Goal: Navigation & Orientation: Find specific page/section

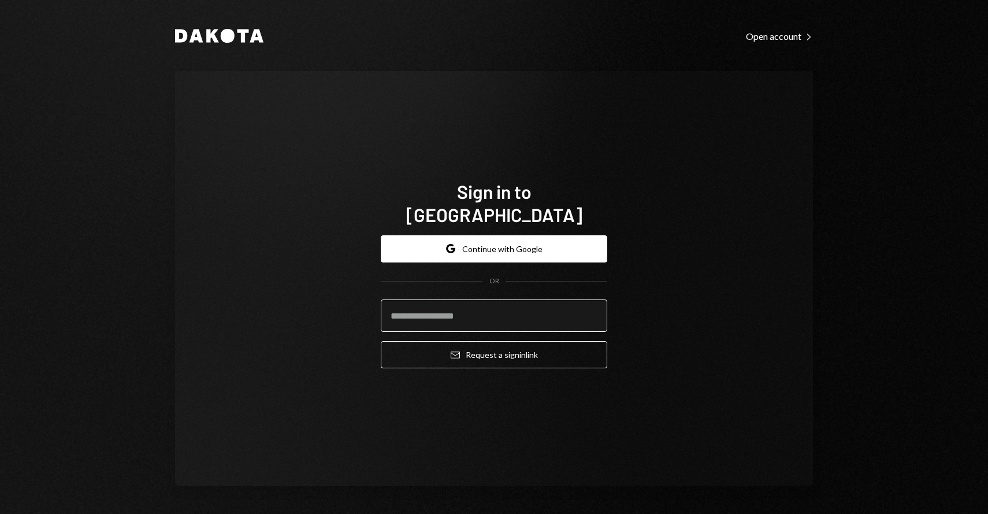
click at [442, 304] on input "email" at bounding box center [494, 315] width 226 height 32
paste input "**********"
type input "**********"
click at [448, 418] on div "**********" at bounding box center [494, 278] width 638 height 415
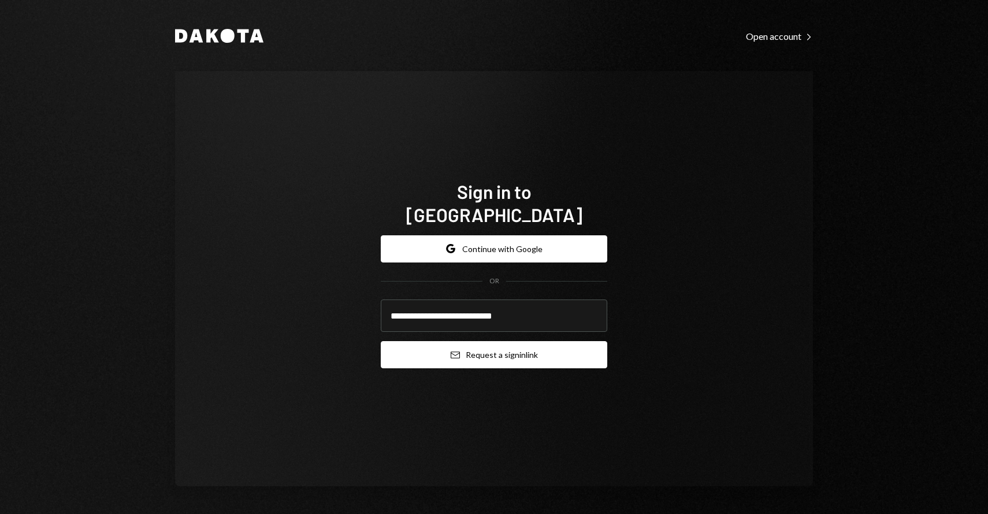
click at [497, 347] on button "Email Request a sign in link" at bounding box center [494, 354] width 226 height 27
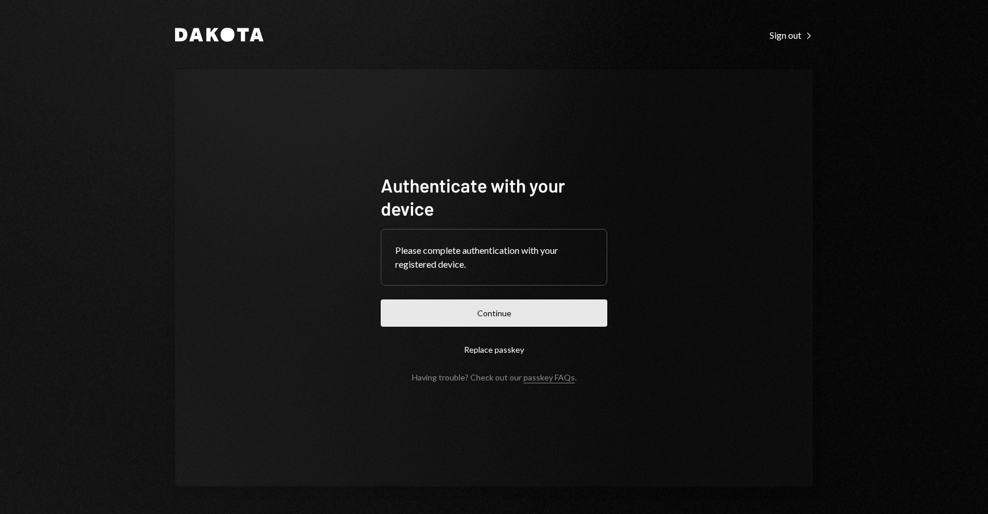
click at [422, 318] on button "Continue" at bounding box center [494, 312] width 226 height 27
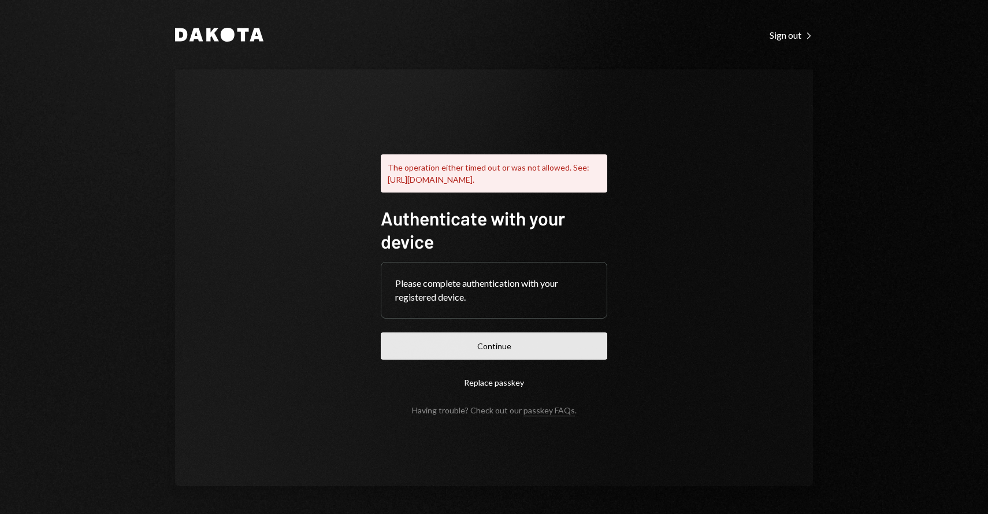
click at [455, 356] on button "Continue" at bounding box center [494, 345] width 226 height 27
click at [503, 388] on button "Replace passkey" at bounding box center [494, 382] width 226 height 27
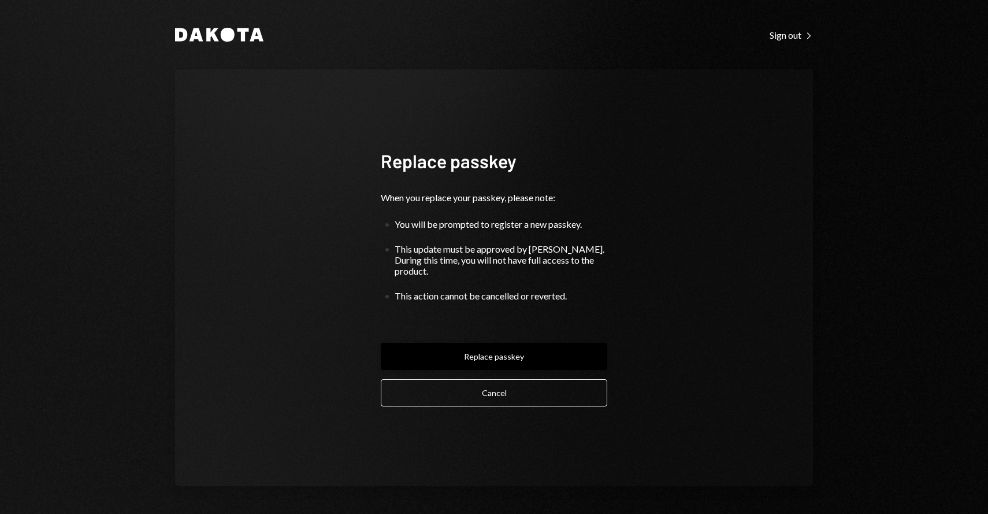
click at [542, 352] on button "Replace passkey" at bounding box center [494, 356] width 226 height 27
click at [493, 350] on button "Replace passkey" at bounding box center [494, 356] width 226 height 27
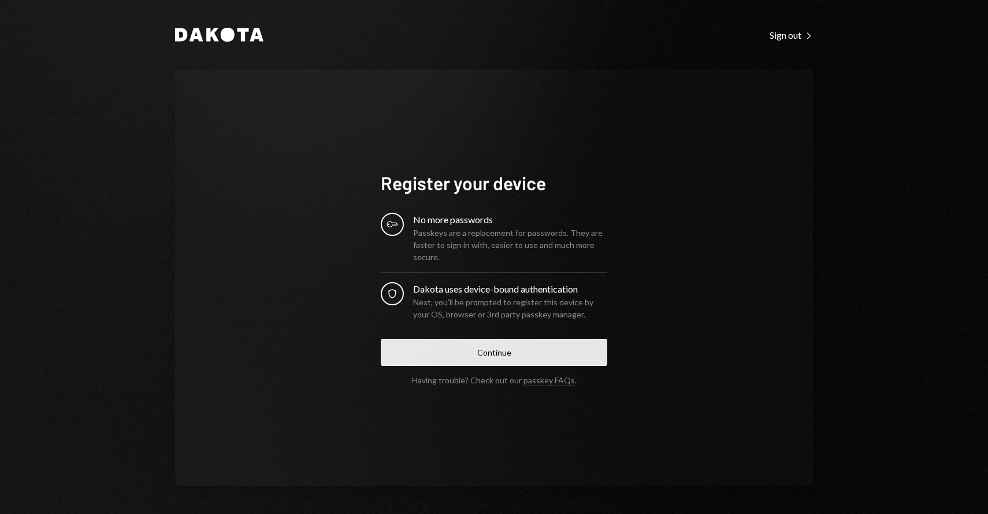
click at [495, 347] on button "Continue" at bounding box center [494, 352] width 226 height 27
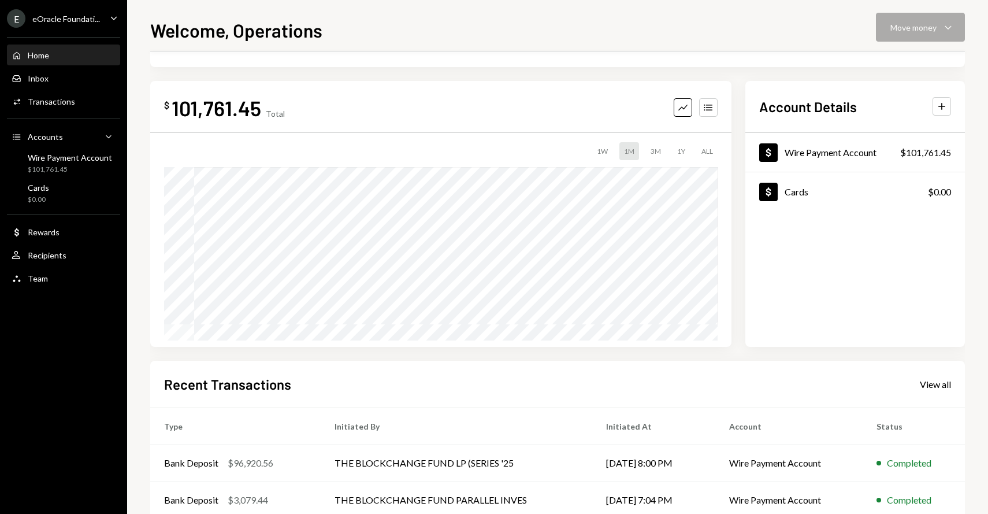
scroll to position [202, 0]
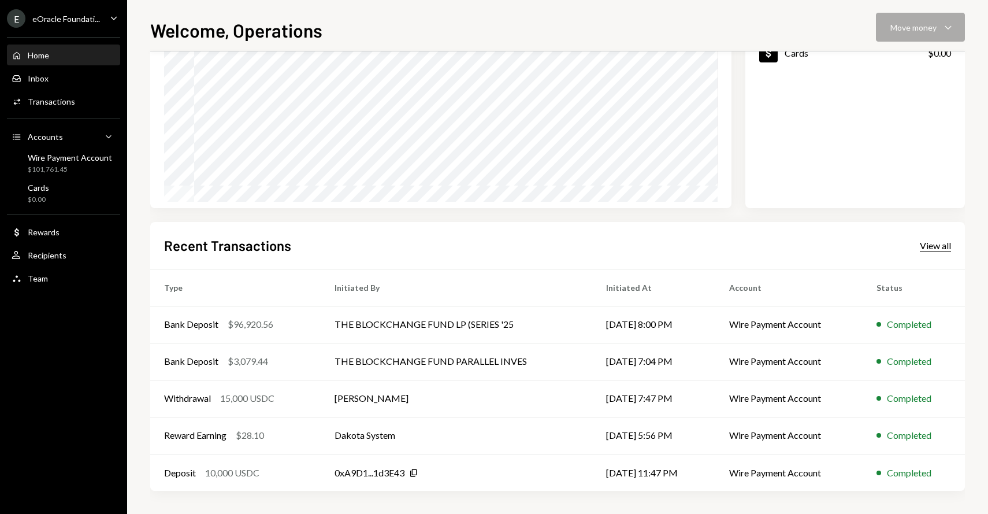
click at [948, 241] on div "View all" at bounding box center [935, 246] width 31 height 12
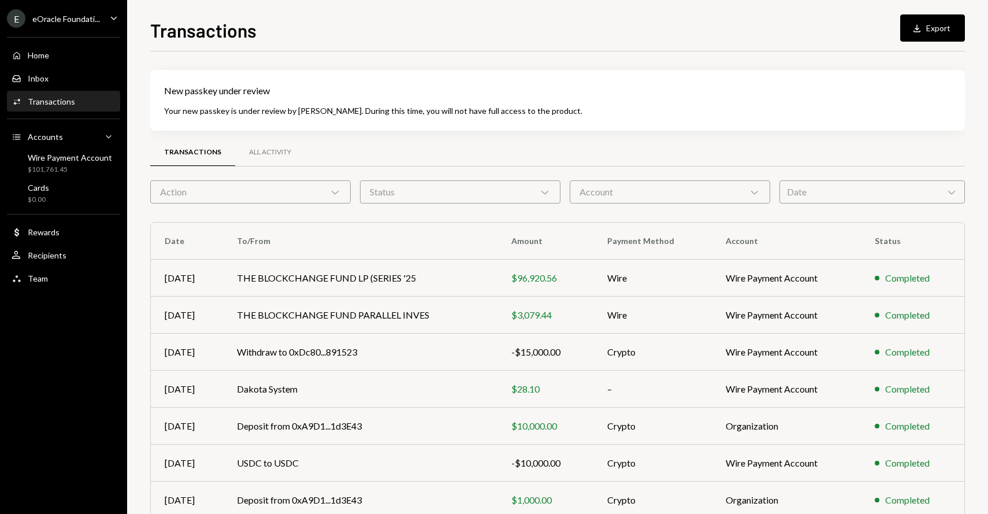
click at [326, 184] on div "Action Chevron Down" at bounding box center [250, 191] width 200 height 23
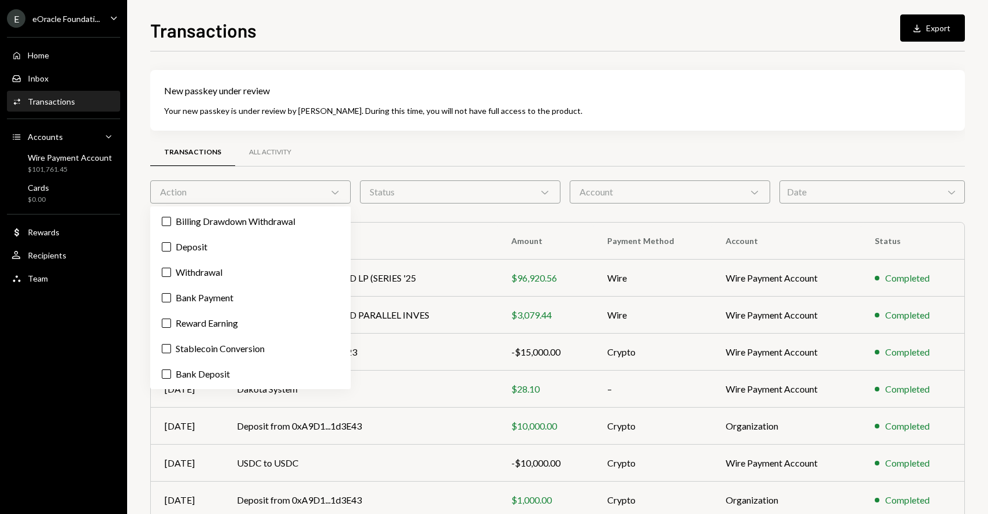
click at [339, 187] on icon "Chevron Down" at bounding box center [335, 192] width 12 height 12
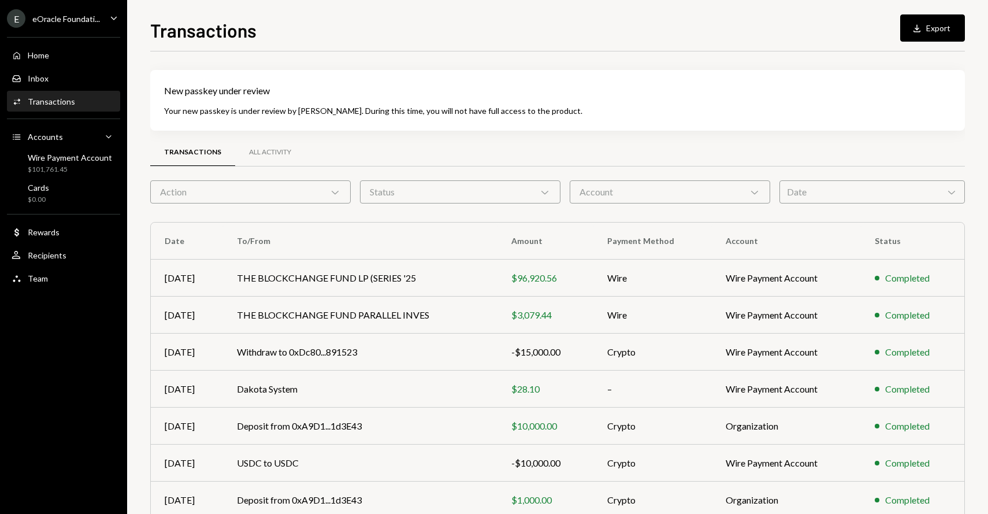
click at [398, 188] on div "Status Chevron Down" at bounding box center [460, 191] width 200 height 23
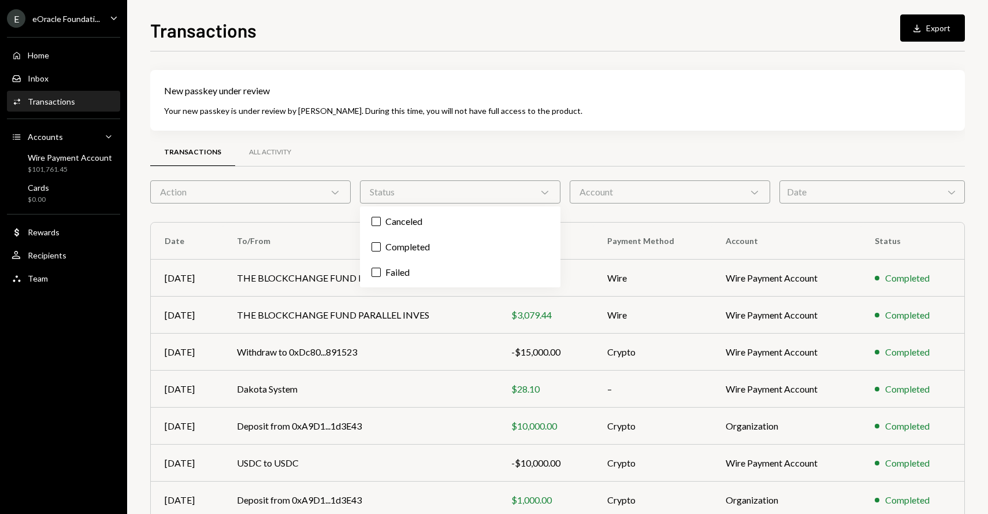
click at [398, 188] on div "Status Chevron Down" at bounding box center [460, 191] width 200 height 23
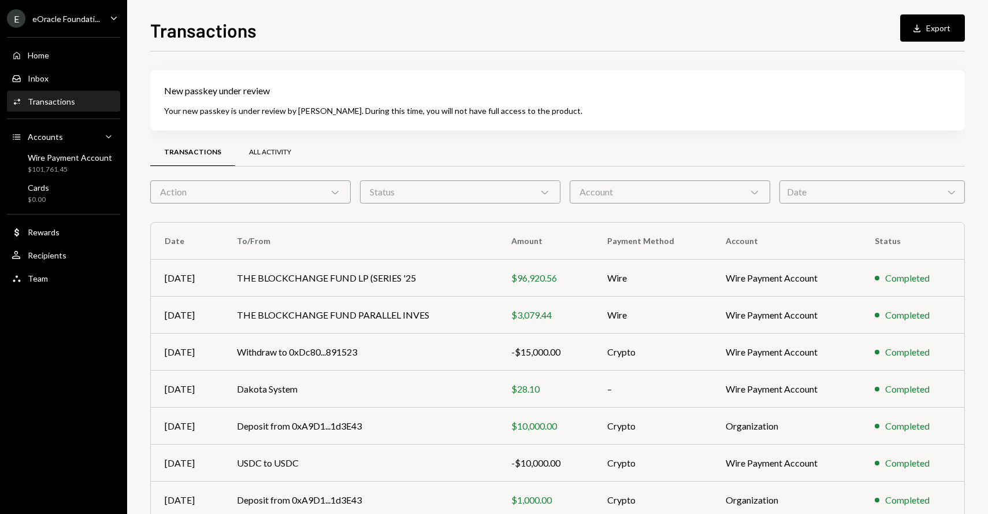
click at [262, 151] on div "All Activity" at bounding box center [270, 152] width 42 height 10
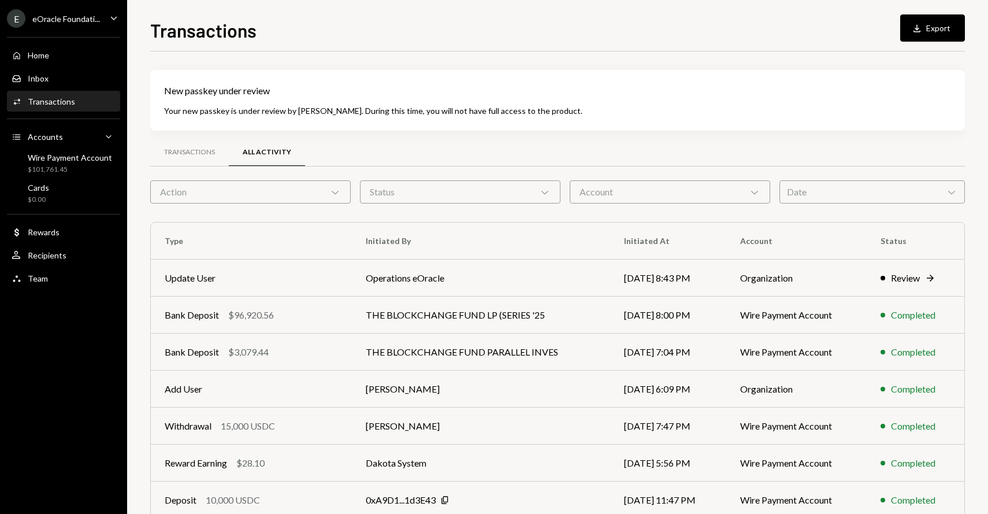
click at [865, 201] on div "Date Chevron Down" at bounding box center [871, 191] width 185 height 23
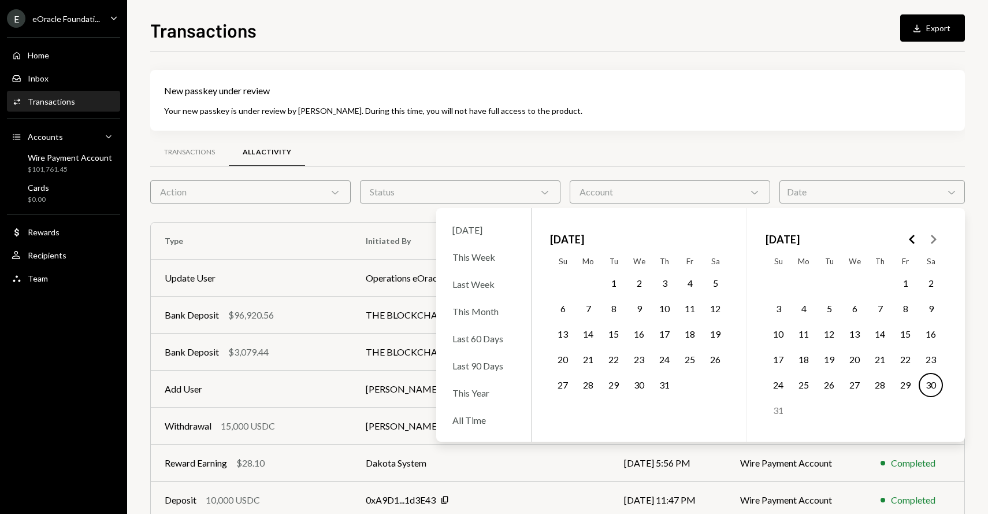
click at [616, 283] on button "1" at bounding box center [613, 283] width 24 height 24
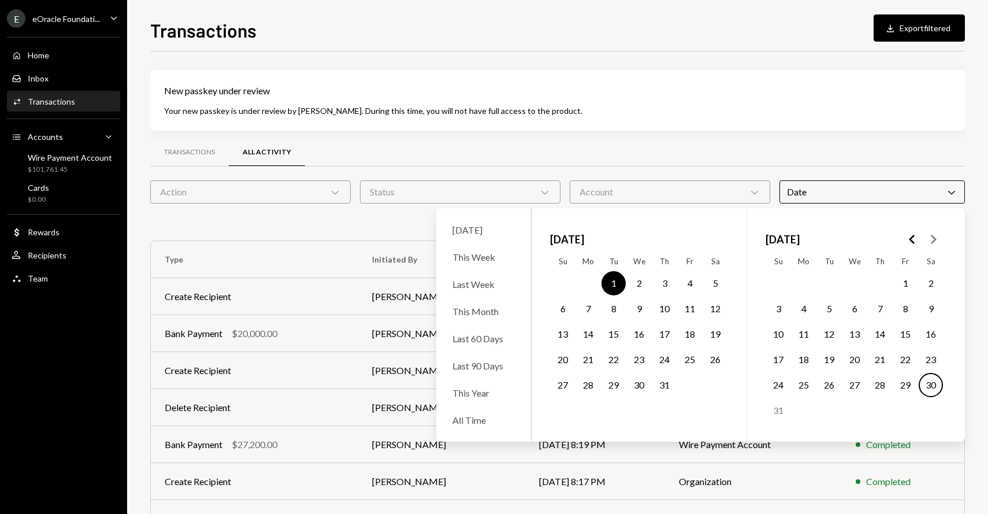
click at [664, 391] on button "31" at bounding box center [664, 385] width 24 height 24
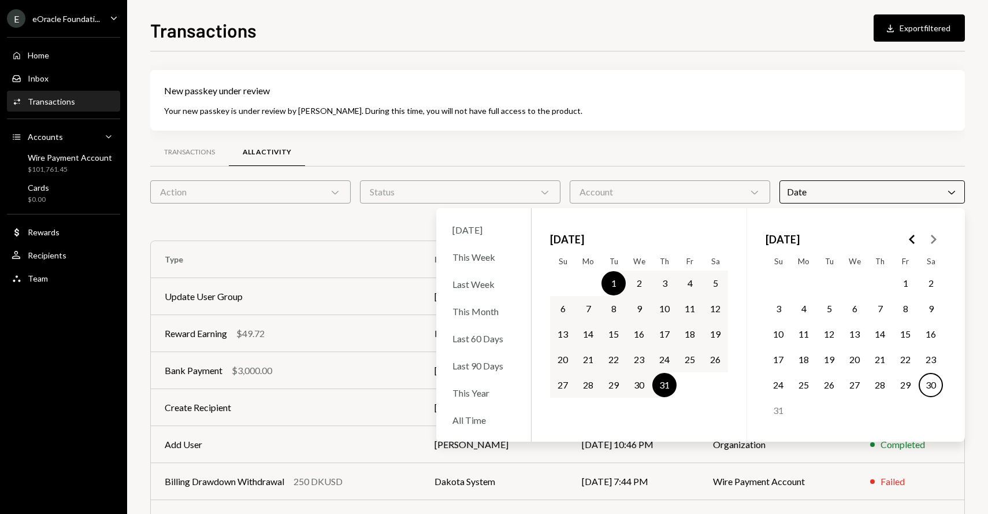
click at [657, 146] on div "Transactions All Activity" at bounding box center [557, 152] width 815 height 29
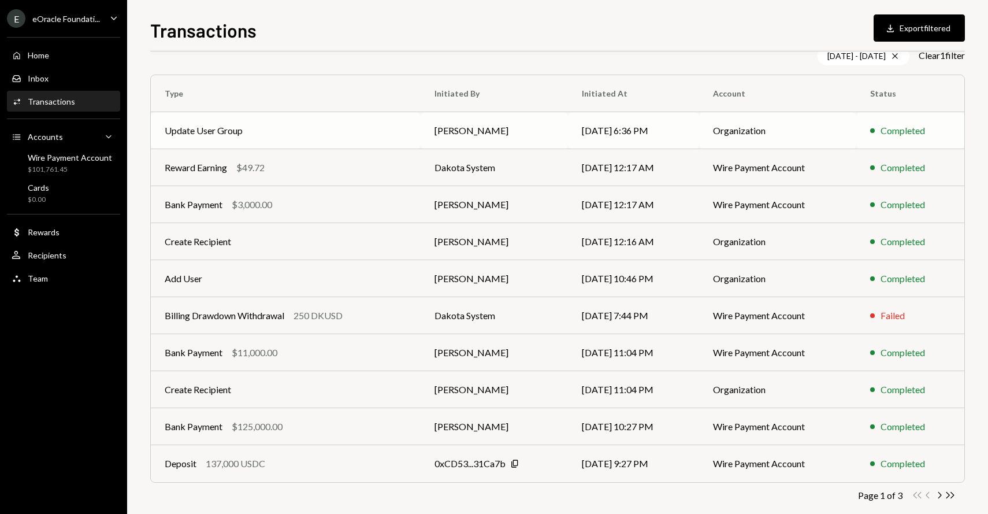
scroll to position [183, 0]
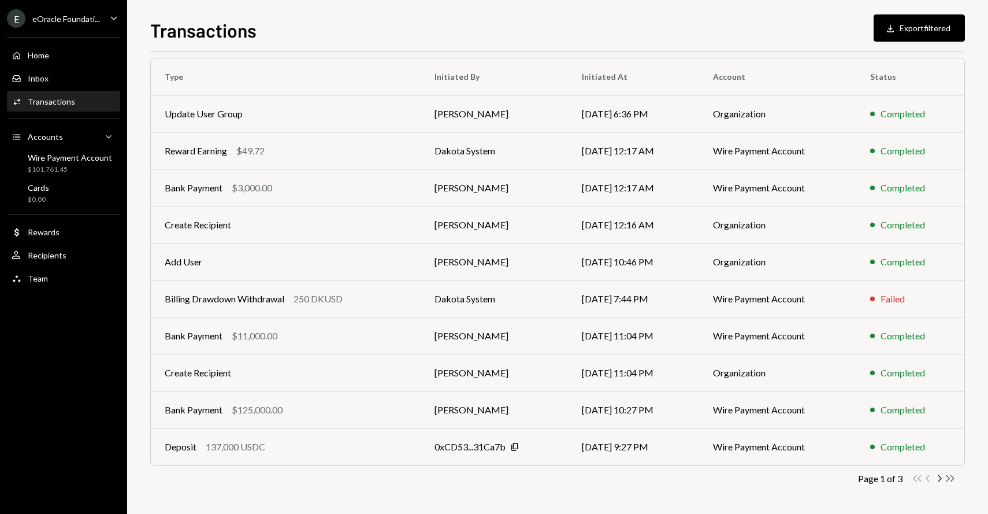
click at [945, 475] on icon "Double Arrow Right" at bounding box center [950, 478] width 11 height 11
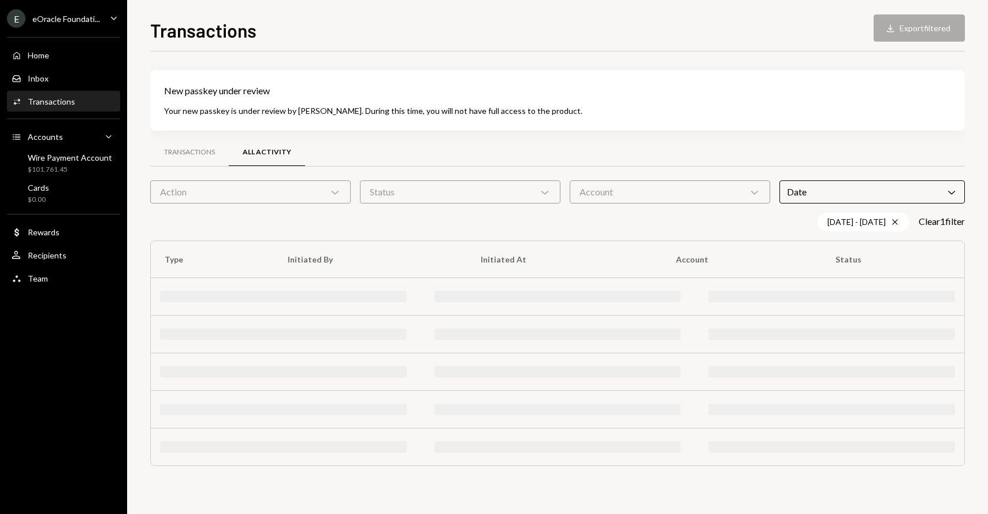
scroll to position [0, 0]
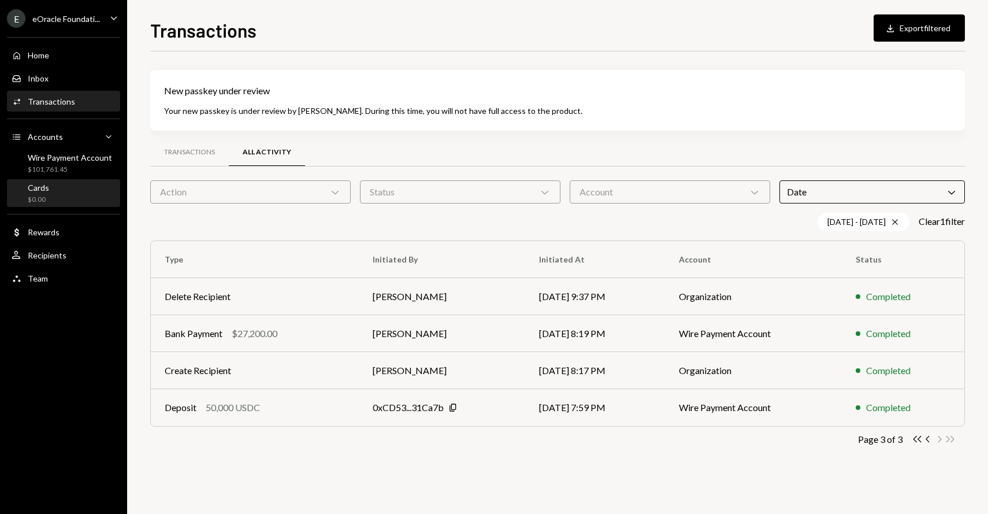
click at [72, 195] on div "Cards $0.00" at bounding box center [64, 194] width 104 height 22
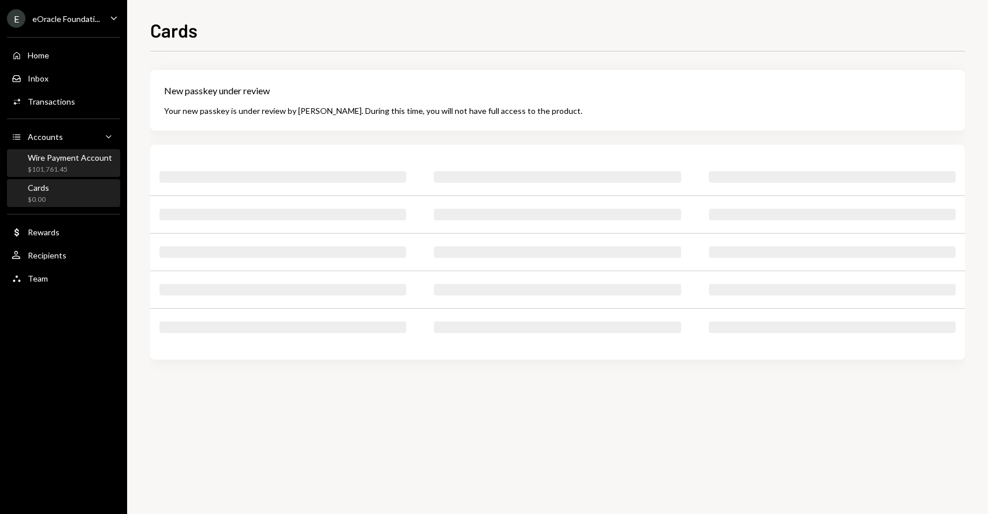
click at [78, 166] on div "$101,761.45" at bounding box center [70, 170] width 84 height 10
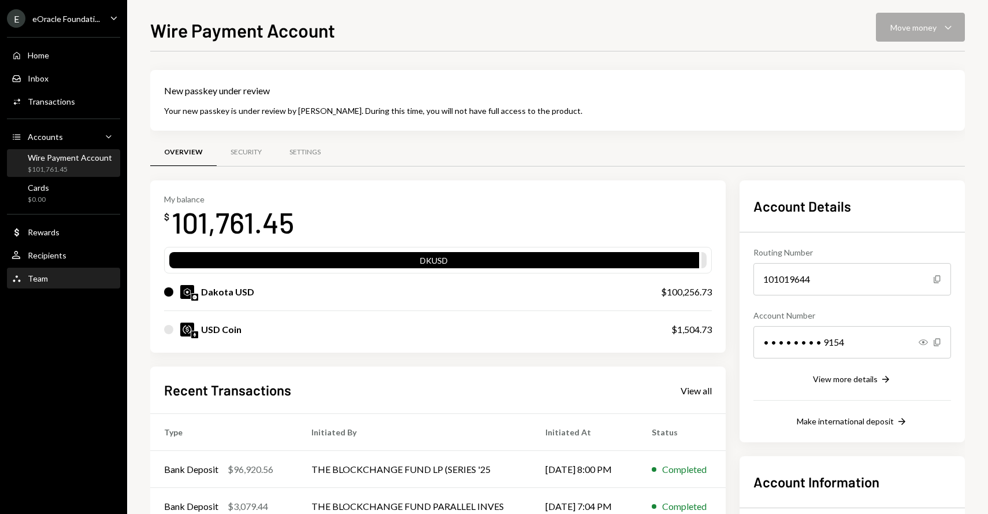
click at [66, 284] on div "Team Team" at bounding box center [64, 279] width 104 height 20
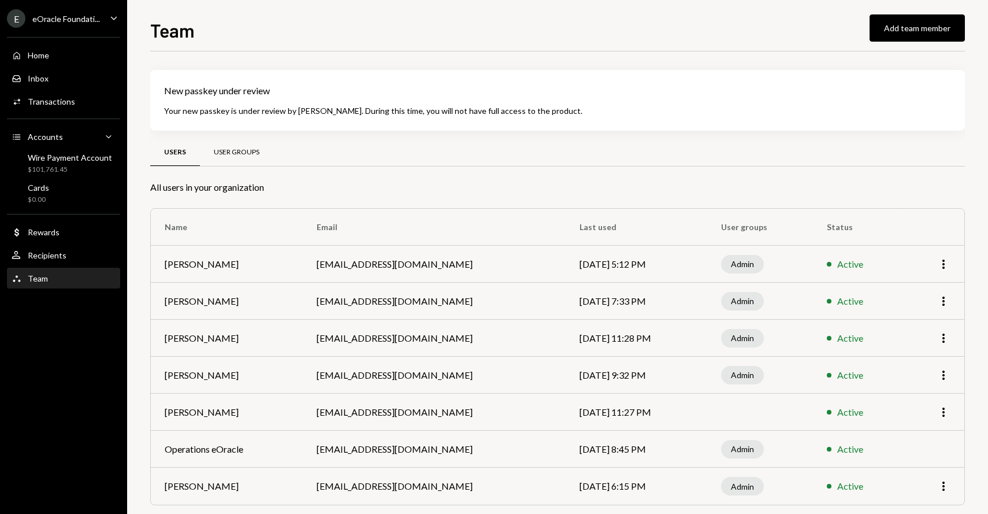
click at [244, 154] on div "User Groups" at bounding box center [237, 152] width 46 height 10
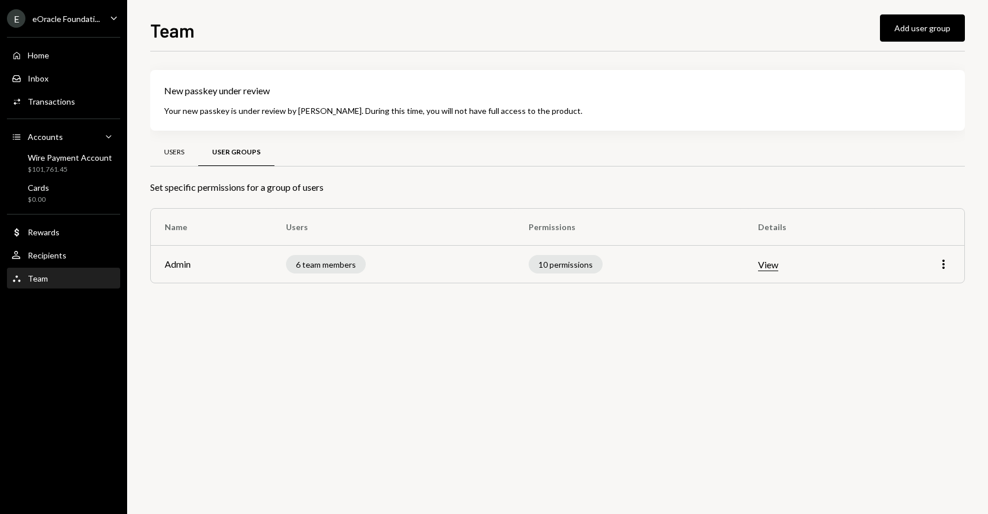
click at [177, 153] on div "Users" at bounding box center [174, 152] width 20 height 10
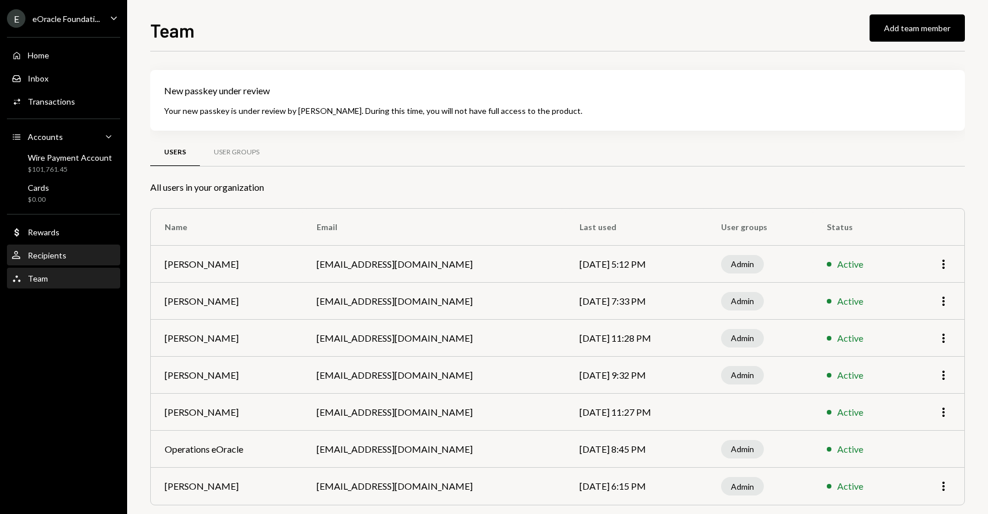
click at [70, 258] on div "User Recipients" at bounding box center [64, 255] width 104 height 10
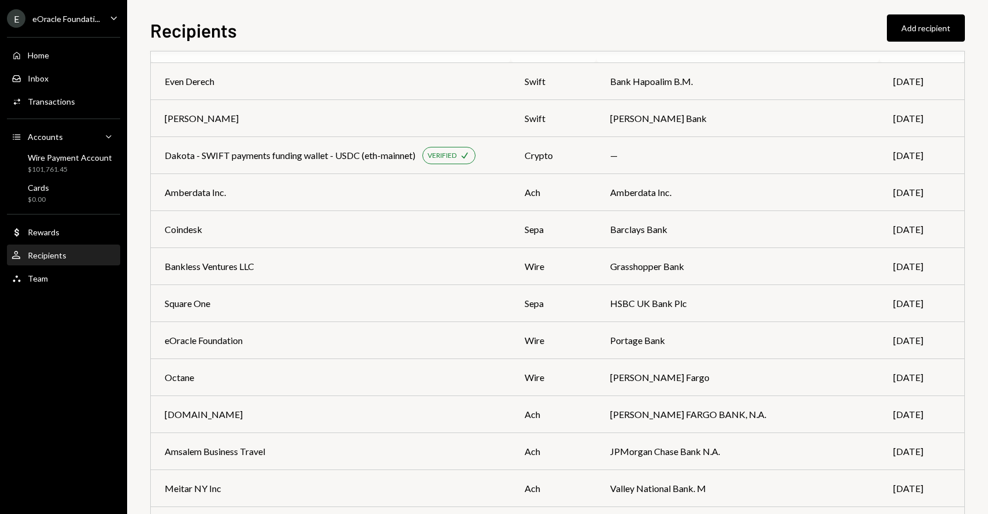
scroll to position [316, 0]
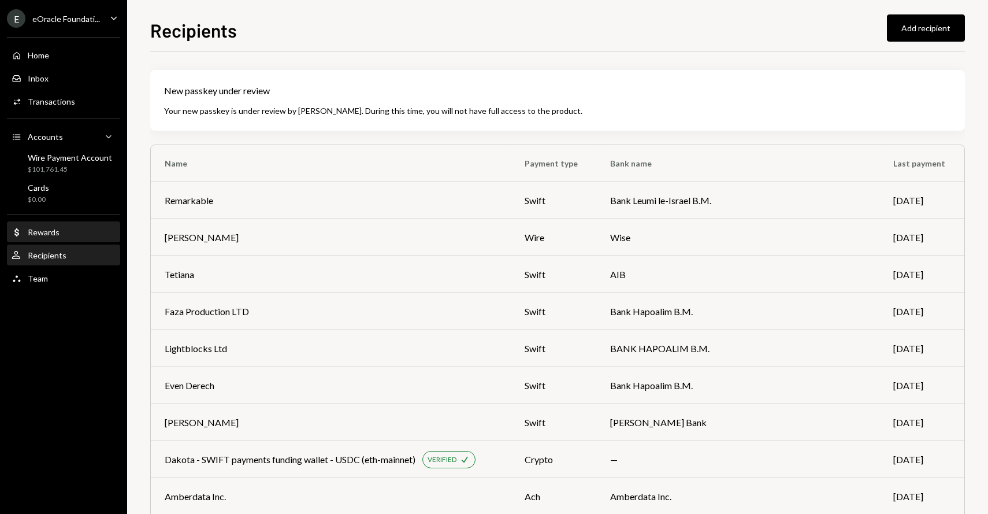
click at [81, 233] on div "Dollar Rewards" at bounding box center [64, 232] width 104 height 10
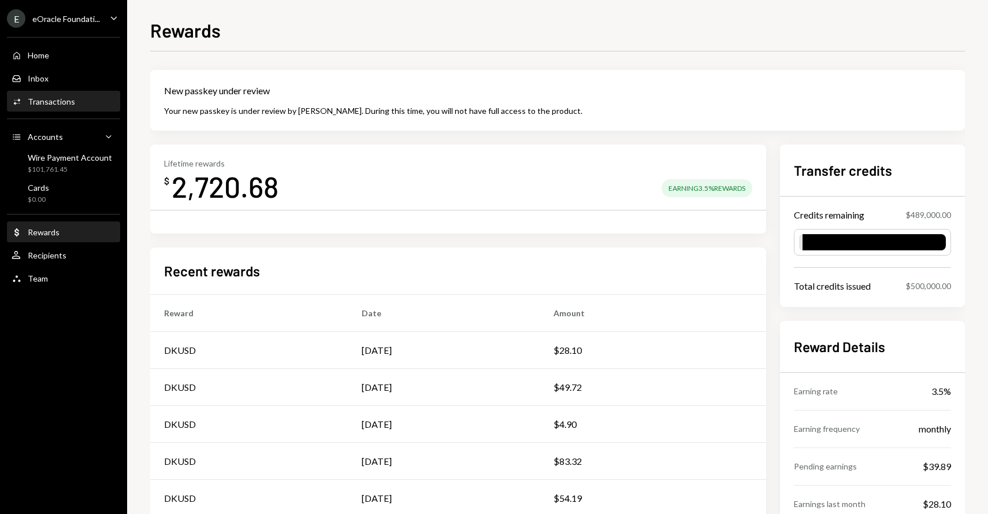
click at [77, 92] on div "Activities Transactions" at bounding box center [64, 102] width 104 height 20
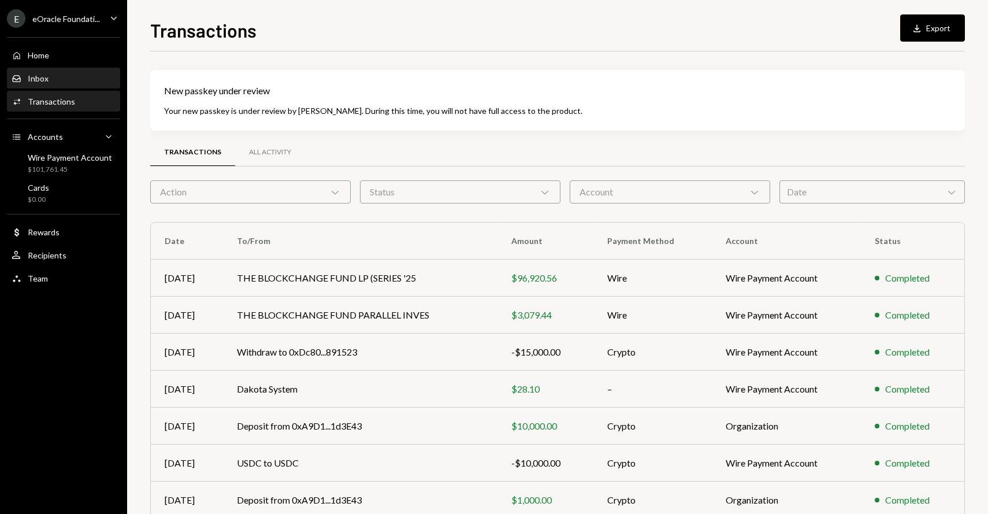
click at [79, 81] on div "Inbox Inbox" at bounding box center [64, 78] width 104 height 10
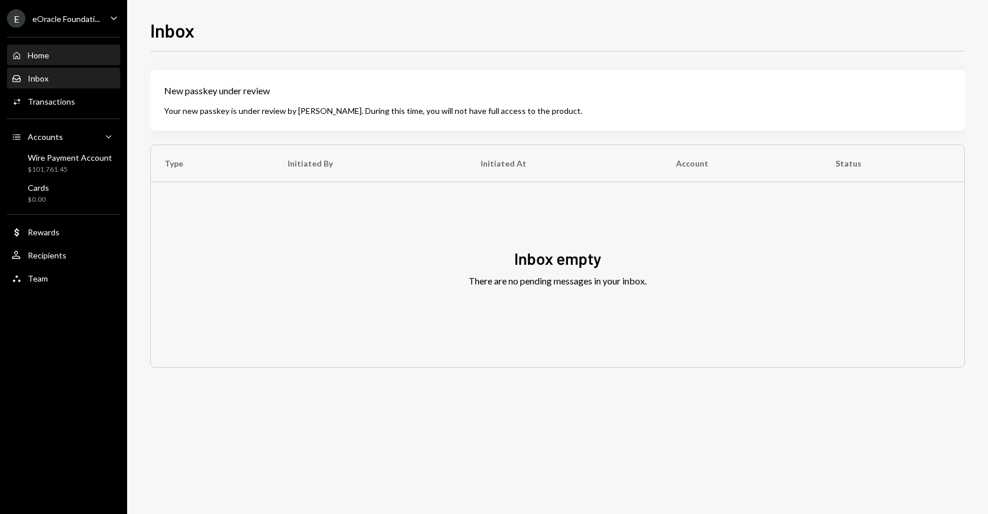
click at [84, 51] on div "Home Home" at bounding box center [64, 55] width 104 height 10
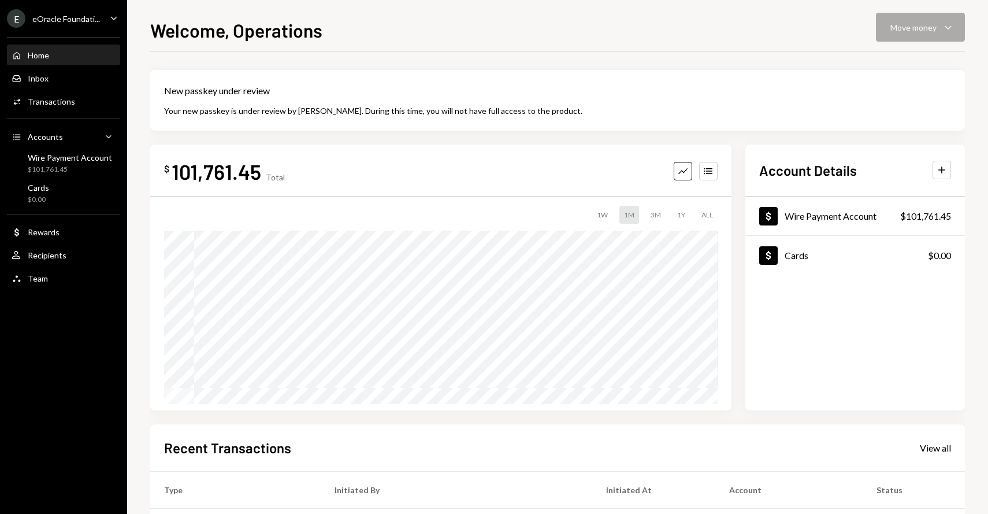
click at [94, 19] on div "eOracle Foundati..." at bounding box center [66, 19] width 68 height 10
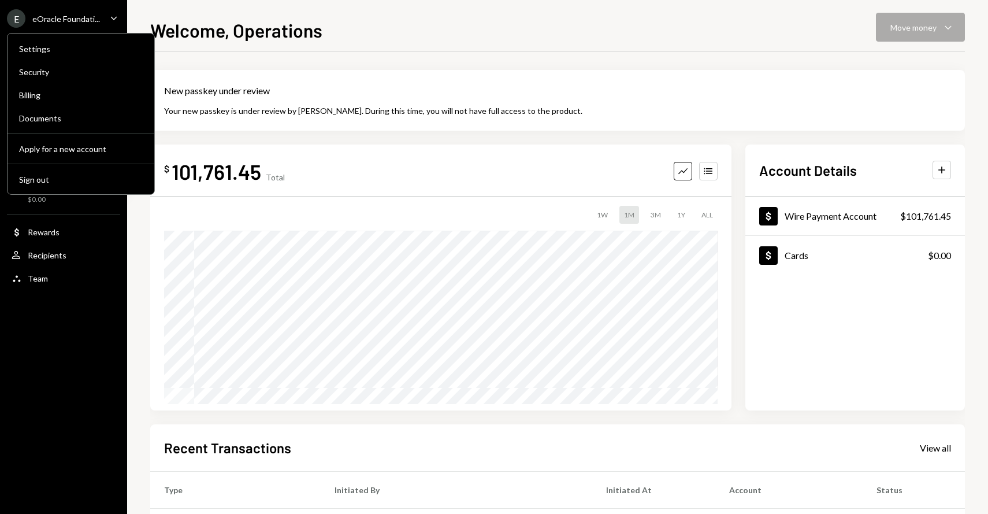
click at [94, 19] on div "eOracle Foundati..." at bounding box center [66, 19] width 68 height 10
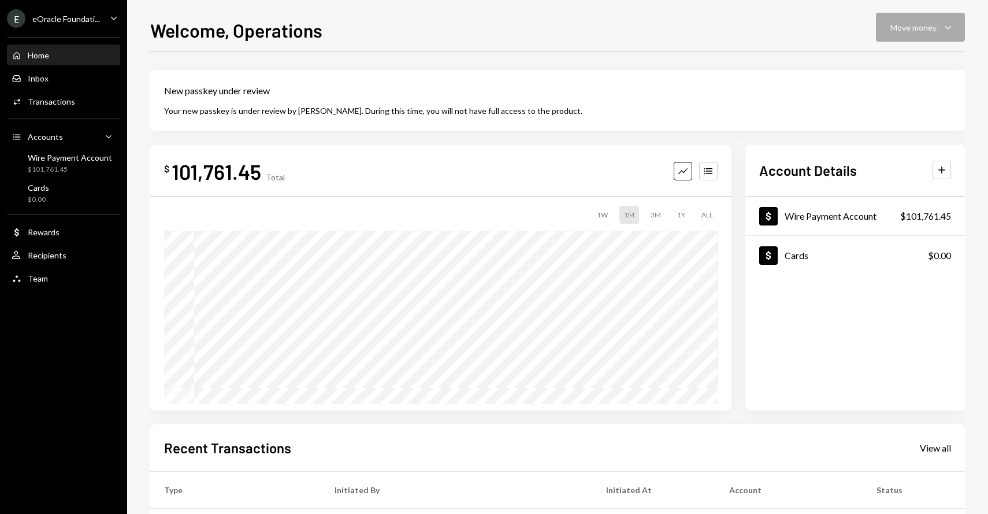
scroll to position [202, 0]
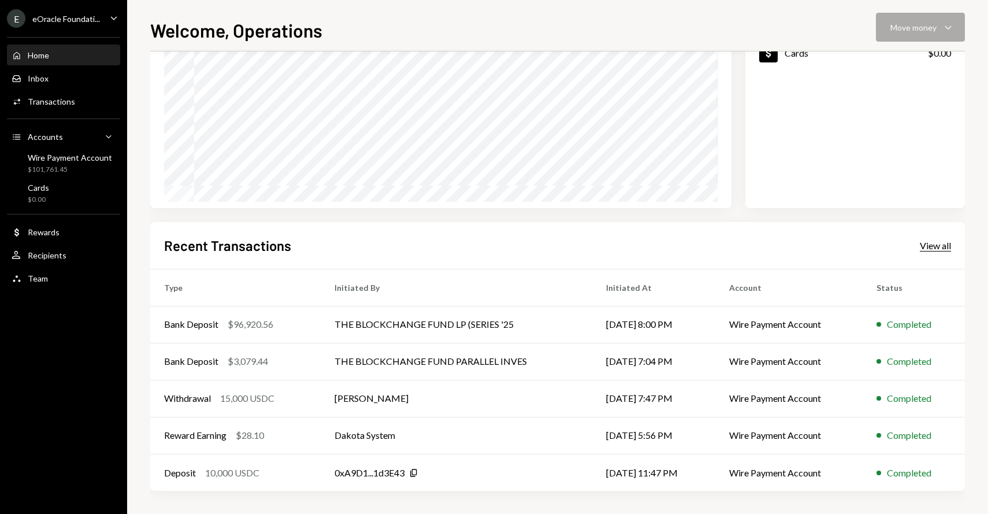
click at [939, 241] on div "View all" at bounding box center [935, 246] width 31 height 12
